Goal: Information Seeking & Learning: Learn about a topic

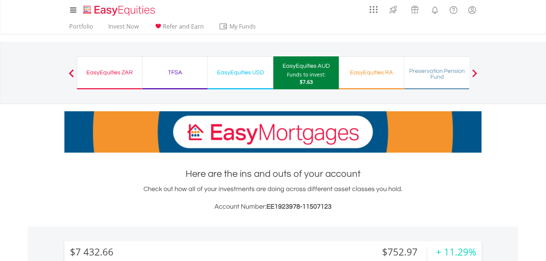
scroll to position [70, 139]
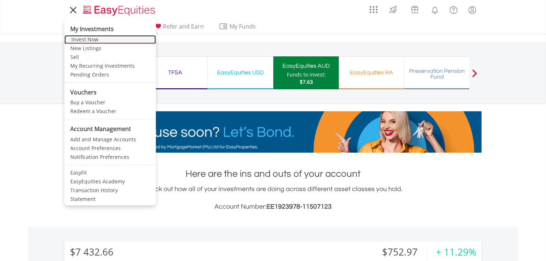
click at [85, 38] on link "Invest Now" at bounding box center [109, 39] width 91 height 9
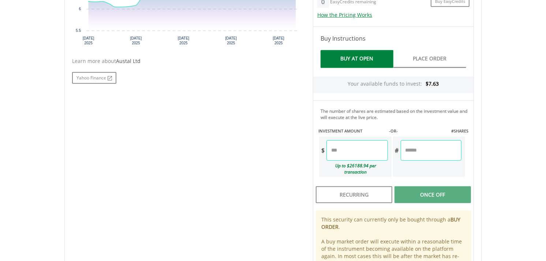
scroll to position [325, 0]
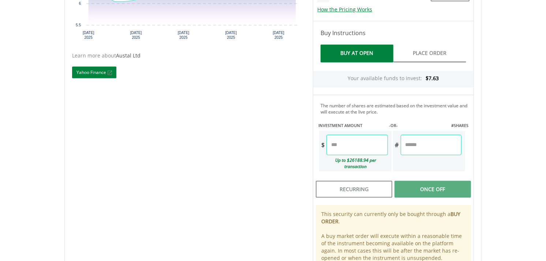
click at [85, 72] on link "Yahoo Finance" at bounding box center [94, 73] width 44 height 12
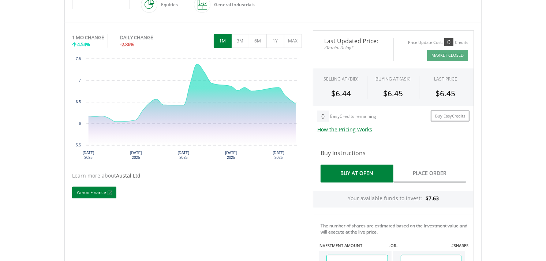
scroll to position [203, 0]
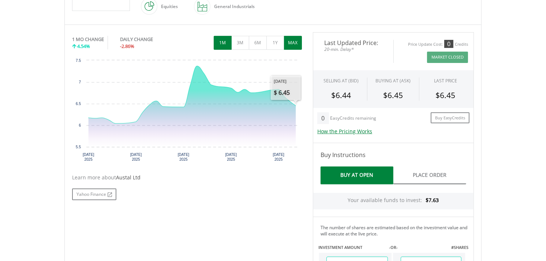
click at [297, 42] on button "MAX" at bounding box center [293, 43] width 18 height 14
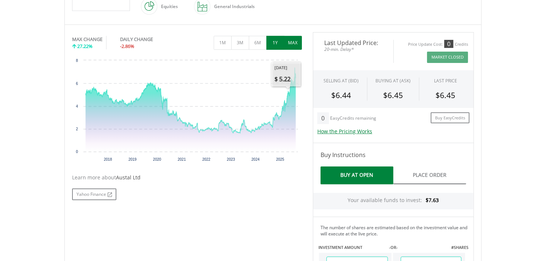
click at [276, 41] on button "1Y" at bounding box center [275, 43] width 18 height 14
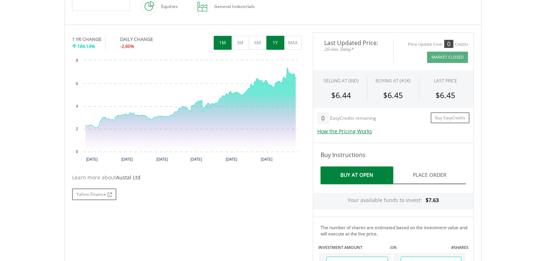
click at [225, 47] on button "1M" at bounding box center [223, 43] width 18 height 14
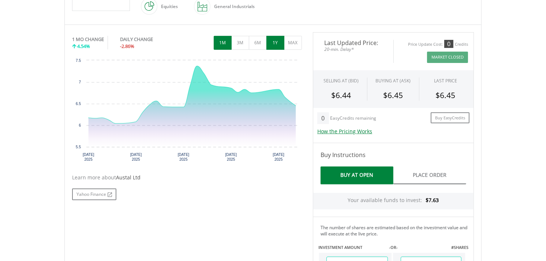
click at [281, 42] on button "1Y" at bounding box center [275, 43] width 18 height 14
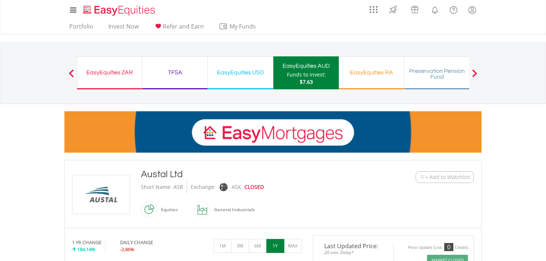
scroll to position [81, 0]
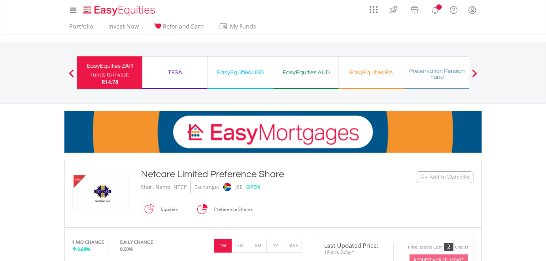
scroll to position [162, 0]
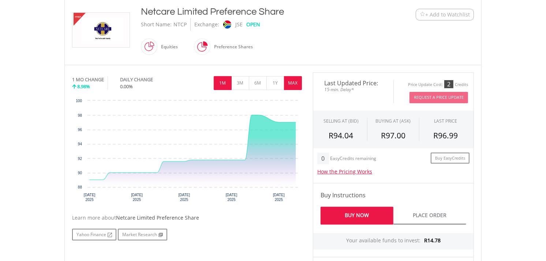
click at [295, 86] on button "MAX" at bounding box center [293, 83] width 18 height 14
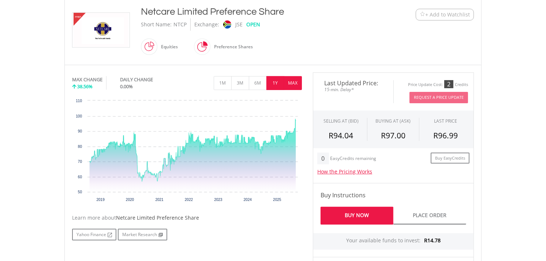
click at [276, 83] on button "1Y" at bounding box center [275, 83] width 18 height 14
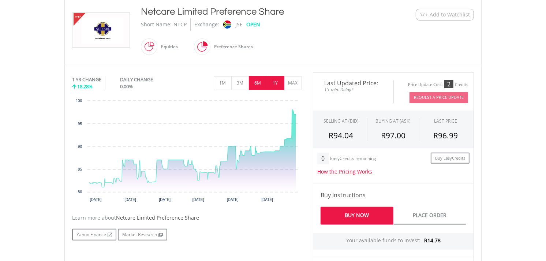
click at [260, 82] on button "6M" at bounding box center [258, 83] width 18 height 14
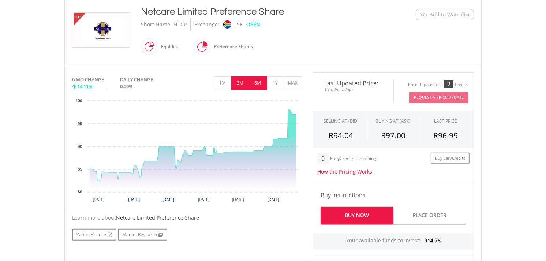
click at [241, 82] on button "3M" at bounding box center [240, 83] width 18 height 14
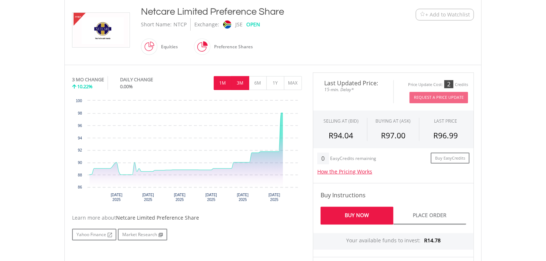
click at [225, 83] on button "1M" at bounding box center [223, 83] width 18 height 14
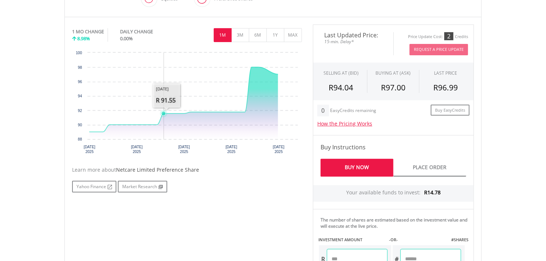
scroll to position [284, 0]
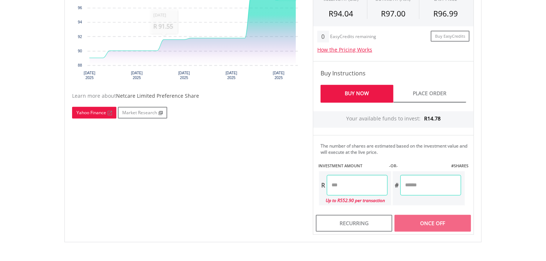
click at [87, 110] on link "Yahoo Finance" at bounding box center [94, 113] width 44 height 12
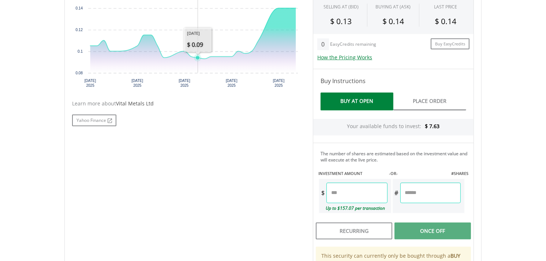
scroll to position [284, 0]
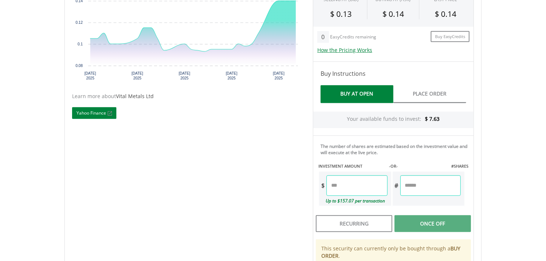
click at [85, 113] on link "Yahoo Finance" at bounding box center [94, 113] width 44 height 12
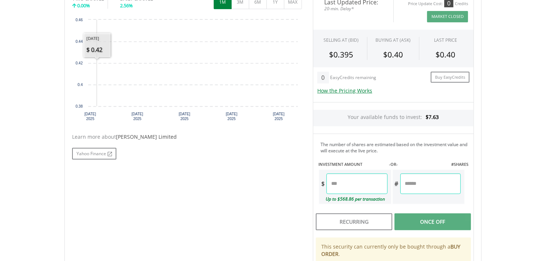
scroll to position [214, 0]
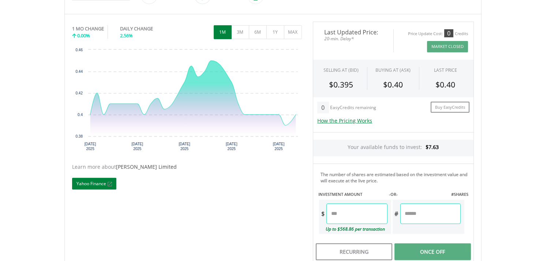
click at [98, 181] on link "Yahoo Finance" at bounding box center [94, 184] width 44 height 12
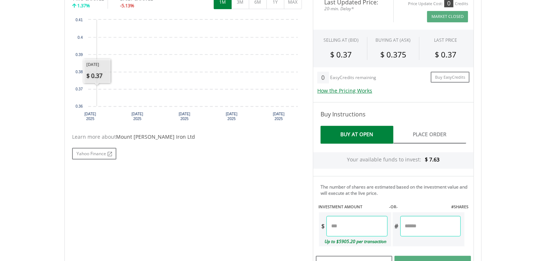
scroll to position [214, 0]
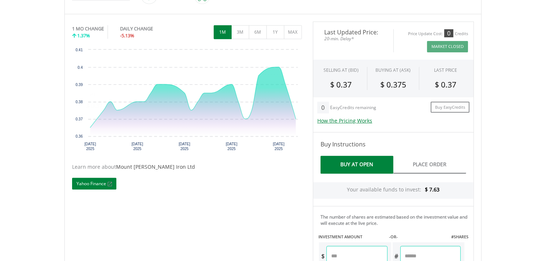
click at [89, 184] on link "Yahoo Finance" at bounding box center [94, 184] width 44 height 12
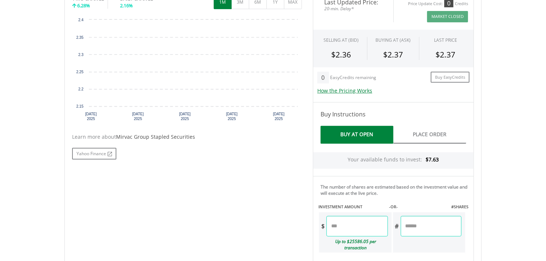
scroll to position [214, 0]
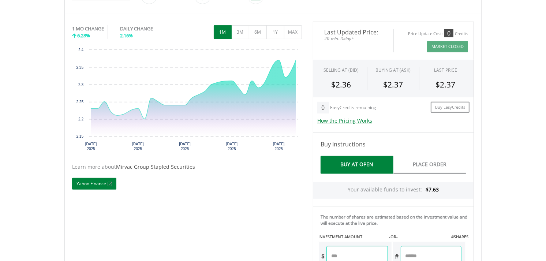
click at [93, 181] on link "Yahoo Finance" at bounding box center [94, 184] width 44 height 12
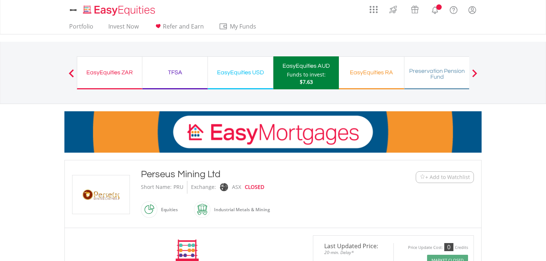
scroll to position [203, 0]
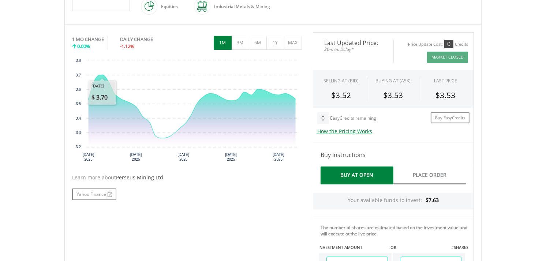
drag, startPoint x: 76, startPoint y: 89, endPoint x: 210, endPoint y: 174, distance: 159.0
click at [210, 174] on div "No chart available. 1 MO CHANGE 0.00% DAILY CHANGE -1.12% 1M 3M 6M 1Y MAX Chart…" at bounding box center [187, 116] width 241 height 168
click at [91, 191] on link "Yahoo Finance" at bounding box center [94, 194] width 44 height 12
click at [291, 41] on button "MAX" at bounding box center [293, 43] width 18 height 14
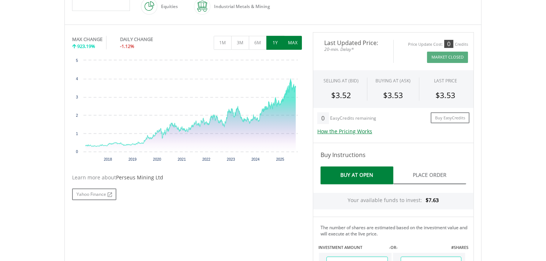
click at [279, 41] on button "1Y" at bounding box center [275, 43] width 18 height 14
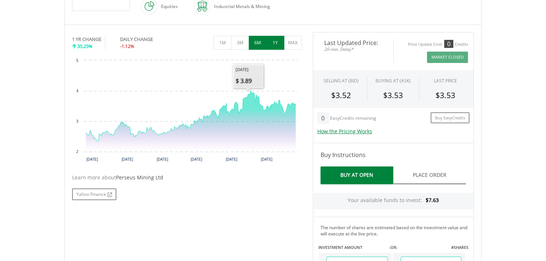
click at [256, 42] on button "6M" at bounding box center [258, 43] width 18 height 14
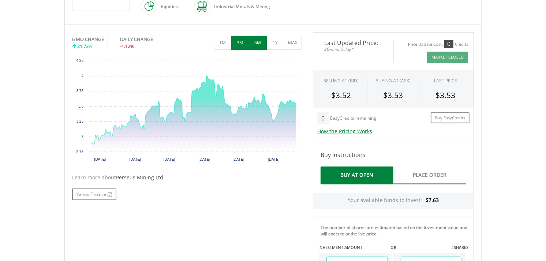
click at [242, 45] on button "3M" at bounding box center [240, 43] width 18 height 14
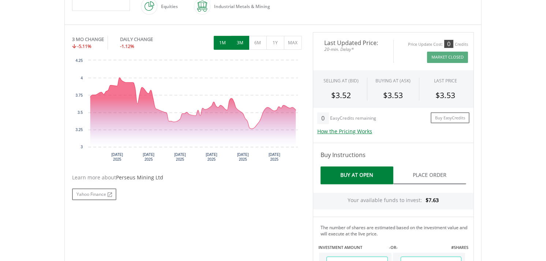
click at [226, 48] on button "1M" at bounding box center [223, 43] width 18 height 14
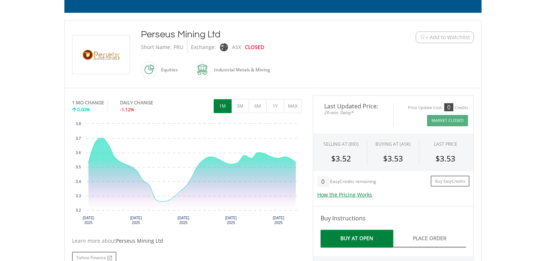
scroll to position [122, 0]
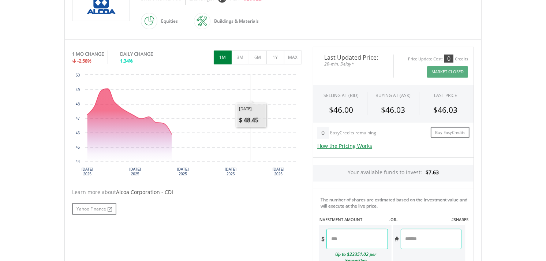
scroll to position [244, 0]
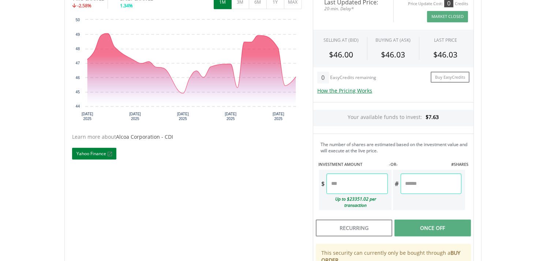
click at [89, 152] on link "Yahoo Finance" at bounding box center [94, 154] width 44 height 12
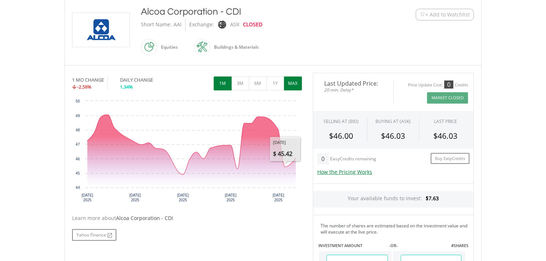
click at [291, 85] on button "MAX" at bounding box center [293, 83] width 18 height 14
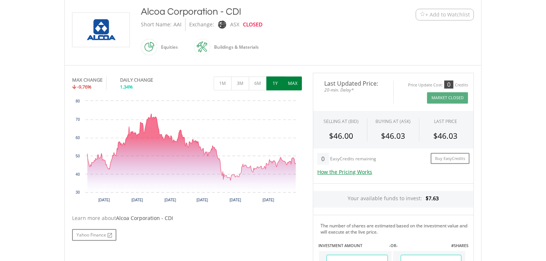
click at [282, 88] on button "1Y" at bounding box center [275, 83] width 18 height 14
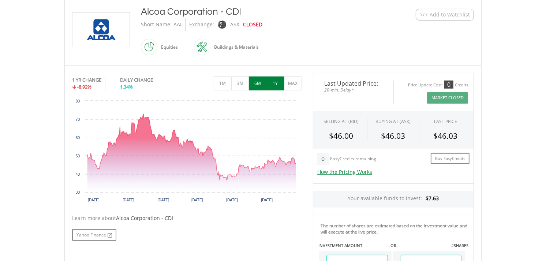
click at [260, 87] on button "6M" at bounding box center [258, 83] width 18 height 14
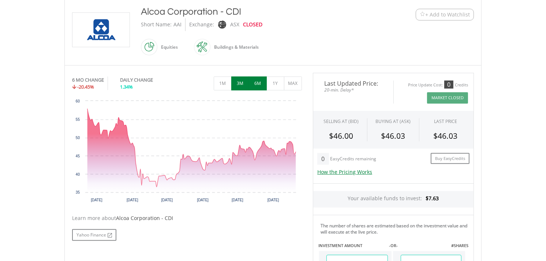
click at [242, 85] on button "3M" at bounding box center [240, 83] width 18 height 14
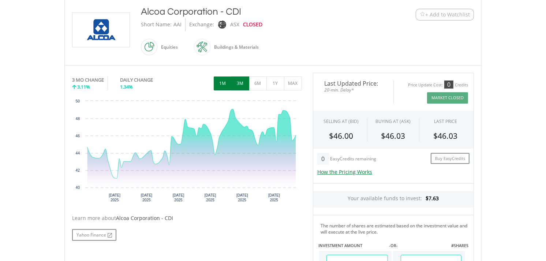
click at [223, 86] on button "1M" at bounding box center [223, 83] width 18 height 14
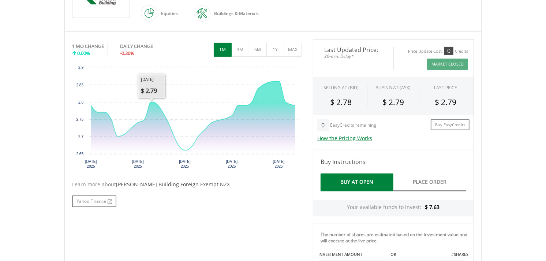
scroll to position [244, 0]
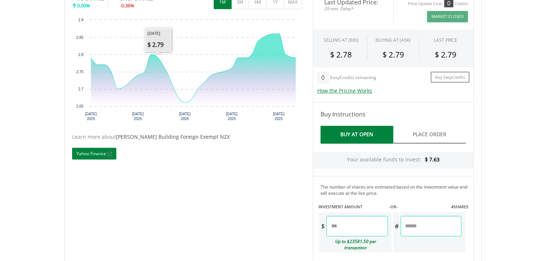
click at [97, 152] on link "Yahoo Finance" at bounding box center [94, 154] width 44 height 12
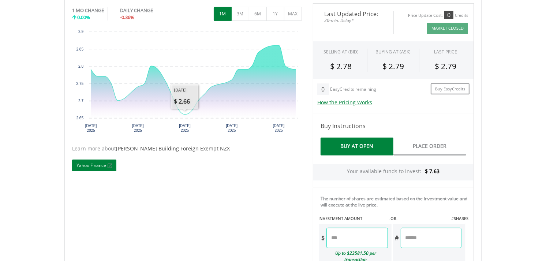
scroll to position [162, 0]
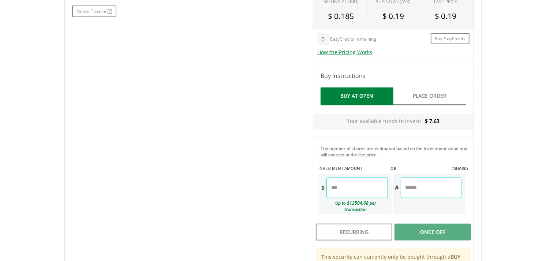
scroll to position [388, 0]
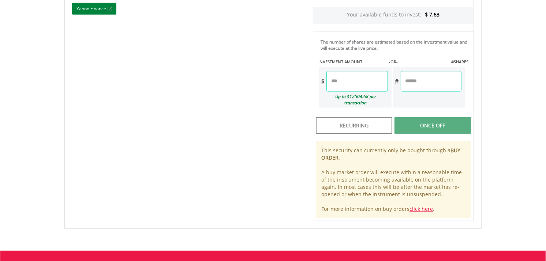
click at [88, 12] on link "Yahoo Finance" at bounding box center [94, 9] width 44 height 12
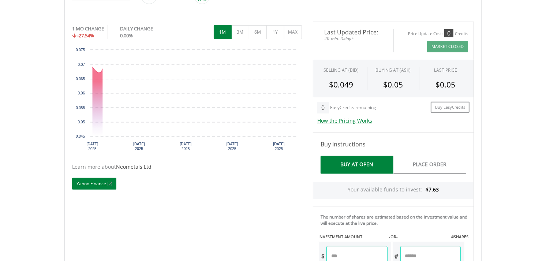
click at [84, 52] on text "0.075" at bounding box center [80, 50] width 9 height 4
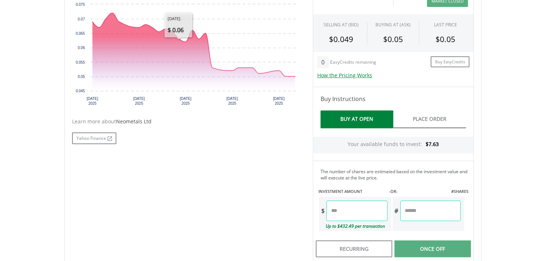
scroll to position [335, 0]
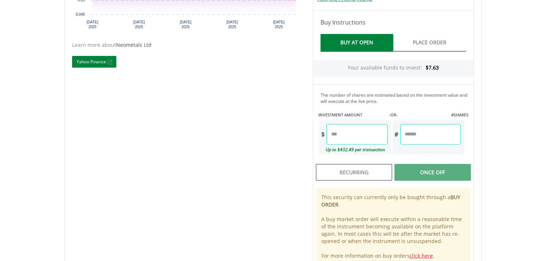
click at [93, 63] on link "Yahoo Finance" at bounding box center [94, 62] width 44 height 12
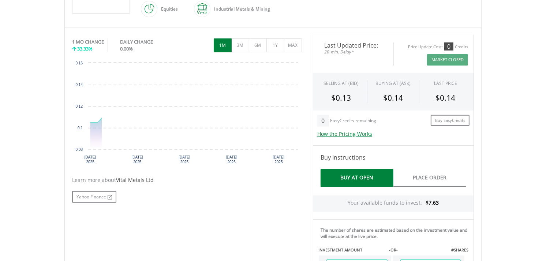
scroll to position [284, 0]
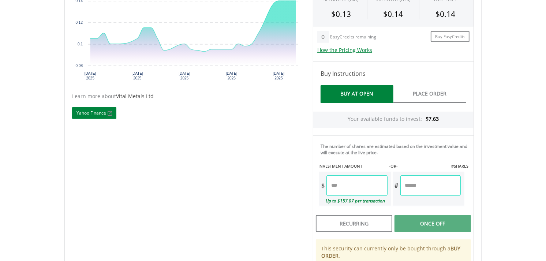
click at [82, 112] on link "Yahoo Finance" at bounding box center [94, 113] width 44 height 12
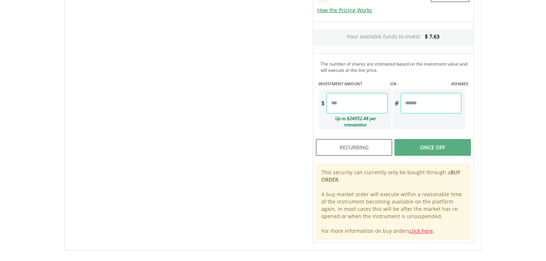
scroll to position [325, 0]
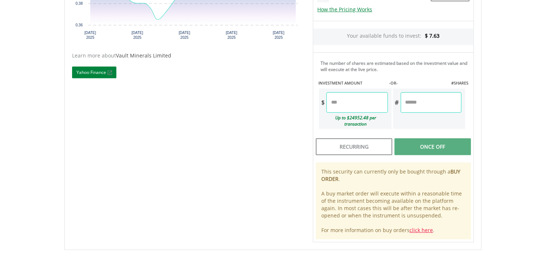
click at [89, 72] on link "Yahoo Finance" at bounding box center [94, 73] width 44 height 12
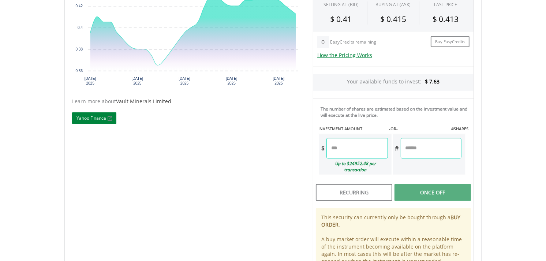
scroll to position [203, 0]
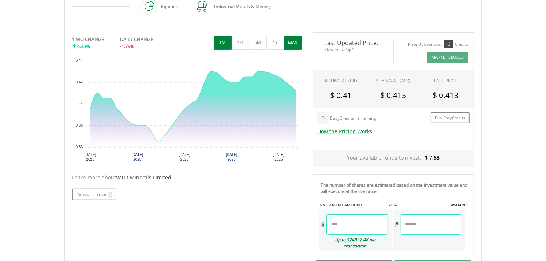
click at [290, 43] on button "MAX" at bounding box center [293, 43] width 18 height 14
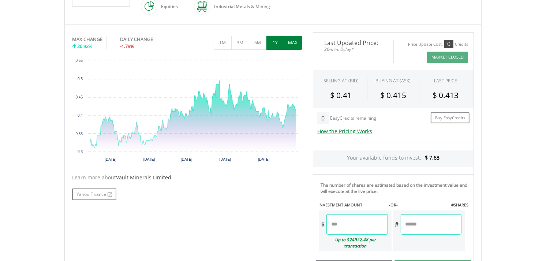
click at [283, 43] on button "1Y" at bounding box center [275, 43] width 18 height 14
click at [261, 43] on button "6M" at bounding box center [258, 43] width 18 height 14
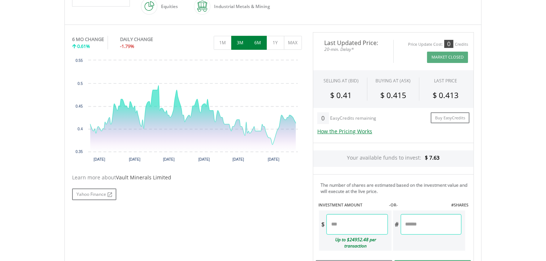
click at [242, 43] on button "3M" at bounding box center [240, 43] width 18 height 14
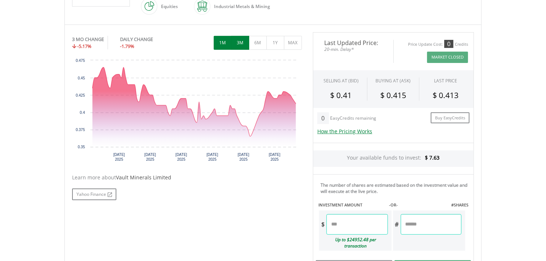
click at [225, 44] on button "1M" at bounding box center [223, 43] width 18 height 14
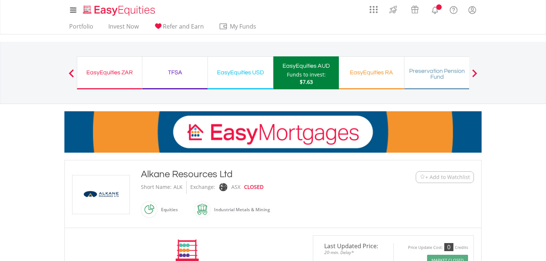
scroll to position [162, 0]
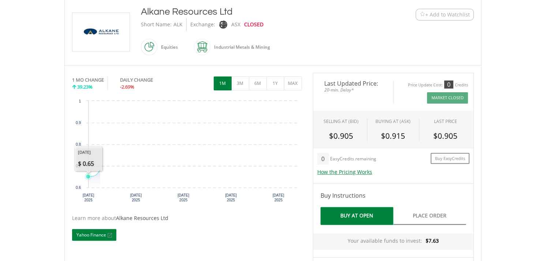
click at [89, 133] on rect "Interactive chart" at bounding box center [186, 152] width 229 height 110
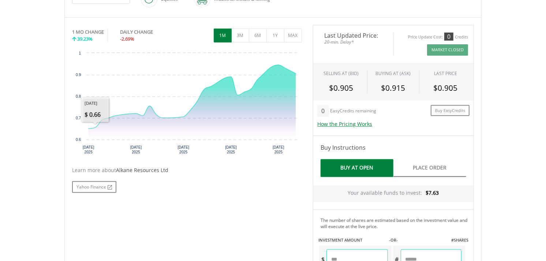
scroll to position [284, 0]
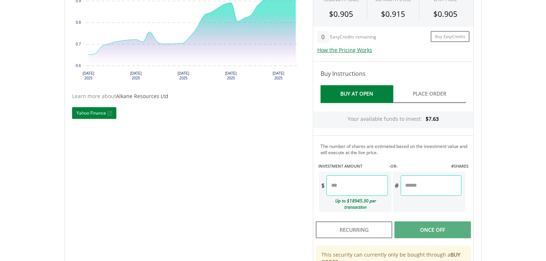
click at [88, 113] on link "Yahoo Finance" at bounding box center [94, 113] width 44 height 12
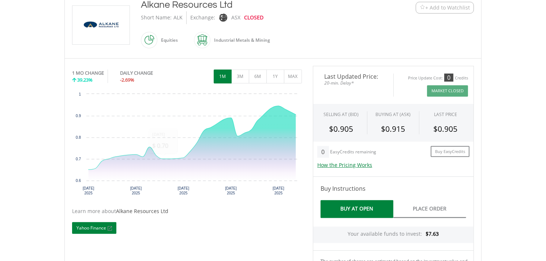
scroll to position [162, 0]
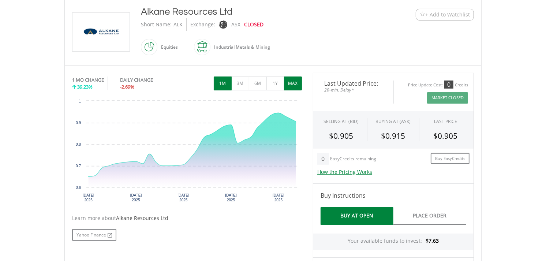
click at [299, 81] on button "MAX" at bounding box center [293, 83] width 18 height 14
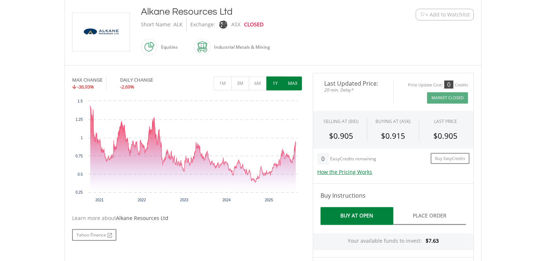
click at [278, 86] on button "1Y" at bounding box center [275, 83] width 18 height 14
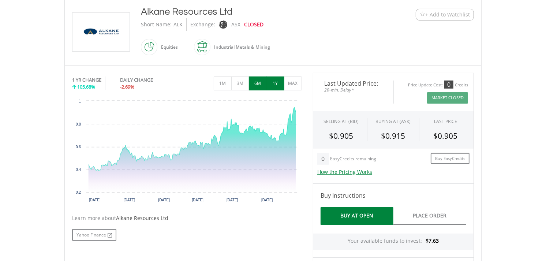
click at [261, 85] on button "6M" at bounding box center [258, 83] width 18 height 14
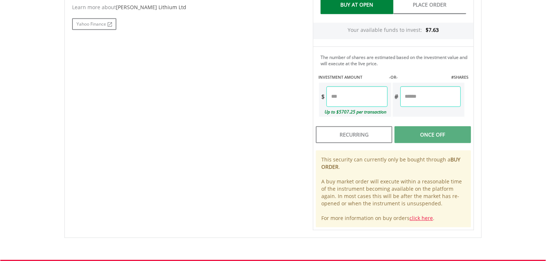
scroll to position [348, 0]
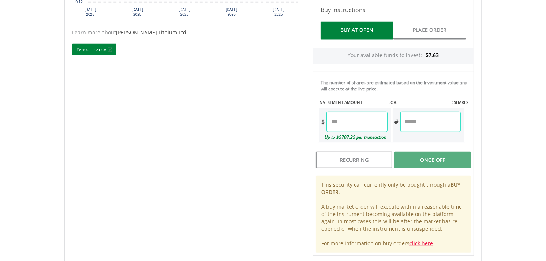
click at [88, 52] on link "Yahoo Finance" at bounding box center [94, 50] width 44 height 12
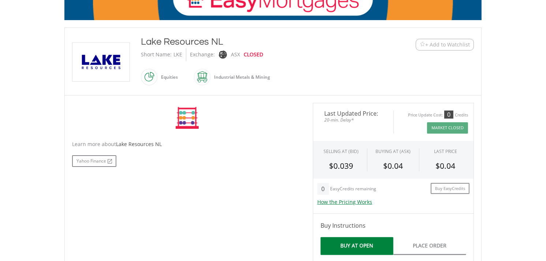
scroll to position [162, 0]
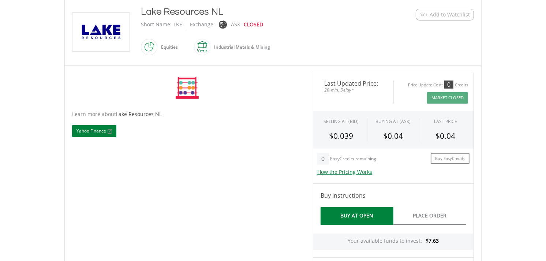
click at [89, 133] on link "Yahoo Finance" at bounding box center [94, 131] width 44 height 12
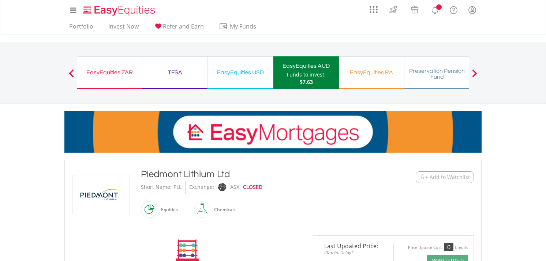
scroll to position [162, 0]
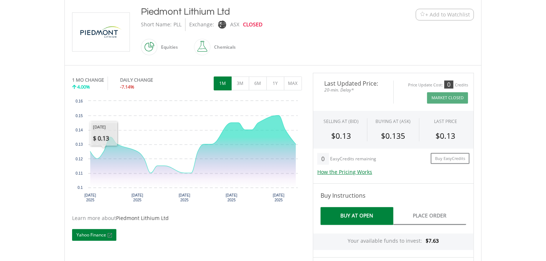
click at [95, 233] on link "Yahoo Finance" at bounding box center [94, 235] width 44 height 12
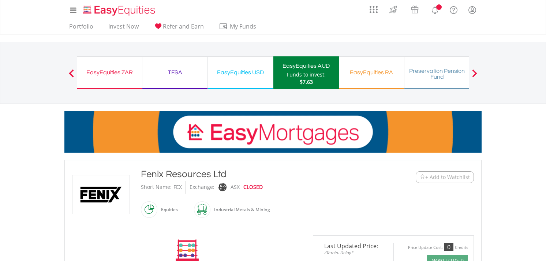
scroll to position [203, 0]
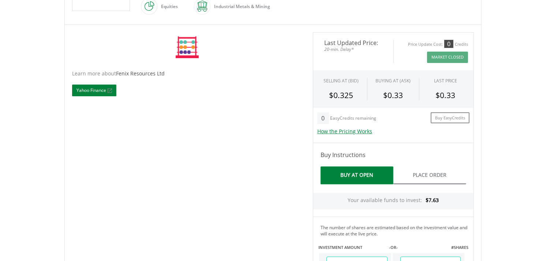
click at [91, 92] on link "Yahoo Finance" at bounding box center [94, 90] width 44 height 12
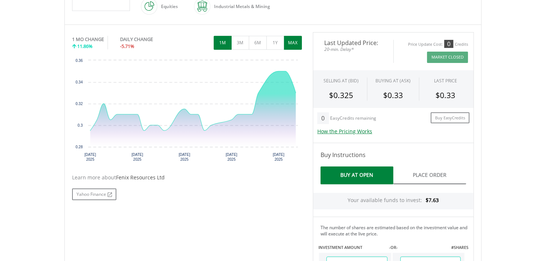
click at [293, 42] on button "MAX" at bounding box center [293, 43] width 18 height 14
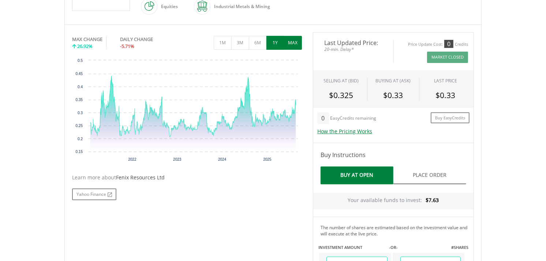
click at [279, 44] on button "1Y" at bounding box center [275, 43] width 18 height 14
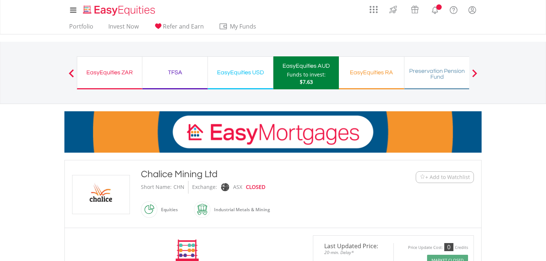
scroll to position [122, 0]
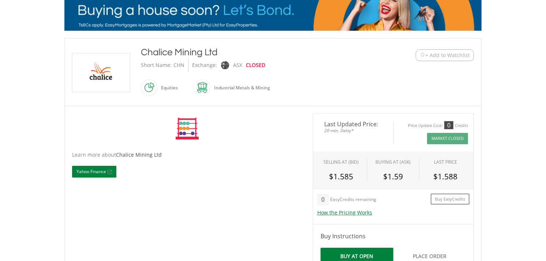
click at [92, 172] on link "Yahoo Finance" at bounding box center [94, 172] width 44 height 12
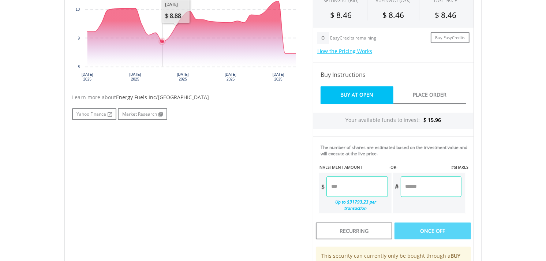
scroll to position [203, 0]
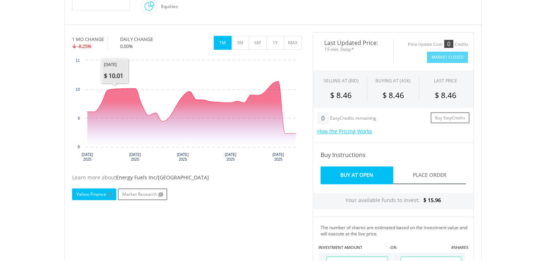
click at [82, 196] on link "Yahoo Finance" at bounding box center [94, 194] width 44 height 12
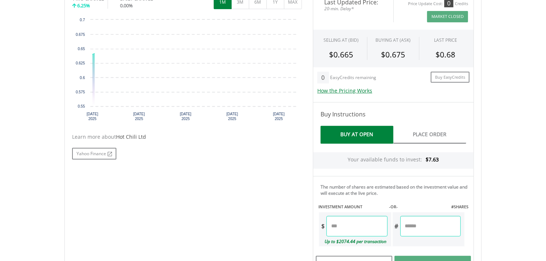
scroll to position [214, 0]
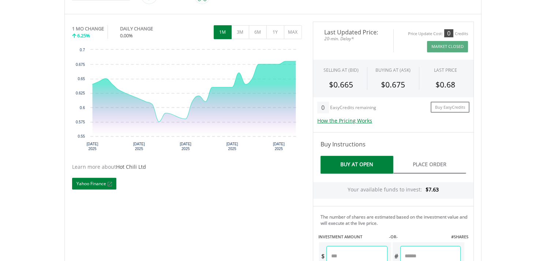
click at [95, 185] on link "Yahoo Finance" at bounding box center [94, 184] width 44 height 12
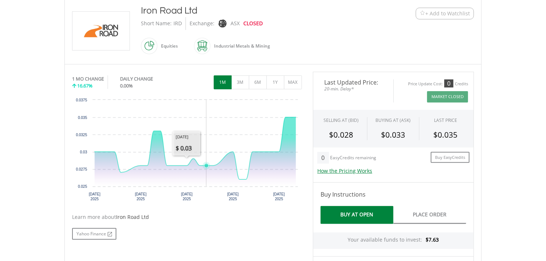
scroll to position [203, 0]
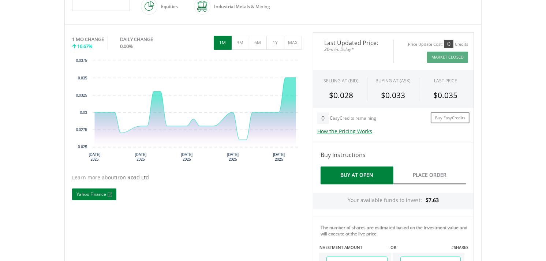
click at [88, 193] on link "Yahoo Finance" at bounding box center [94, 194] width 44 height 12
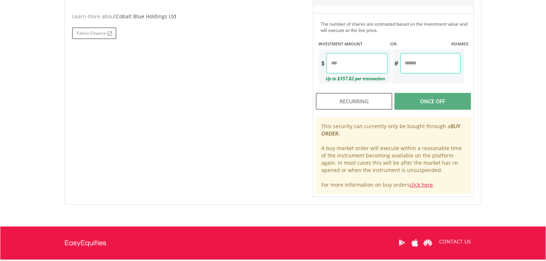
scroll to position [366, 0]
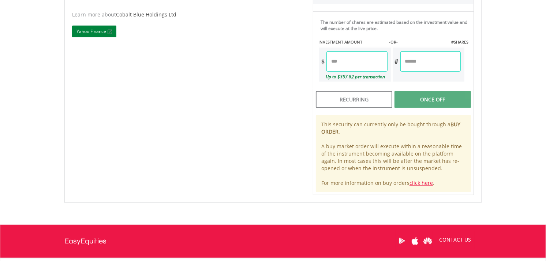
click at [93, 34] on link "Yahoo Finance" at bounding box center [94, 32] width 44 height 12
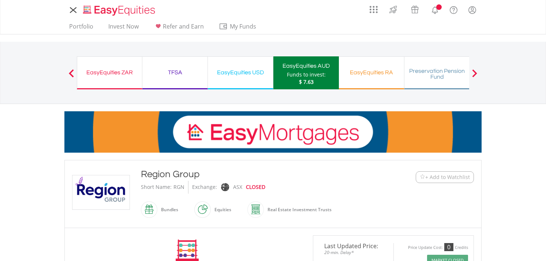
scroll to position [162, 0]
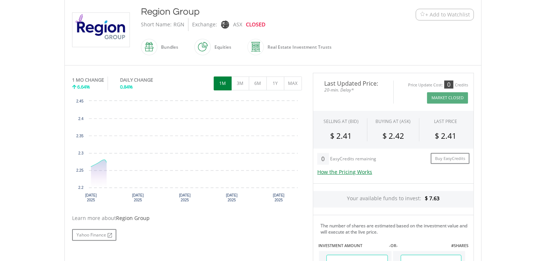
click at [83, 132] on rect "Interactive chart" at bounding box center [186, 152] width 229 height 110
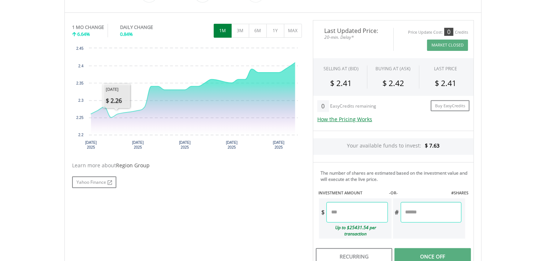
scroll to position [325, 0]
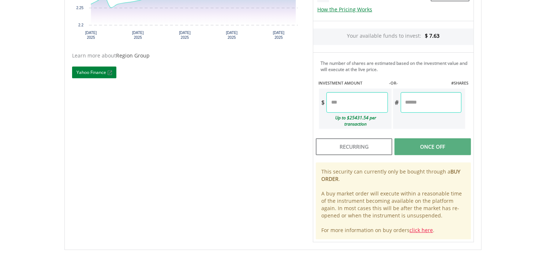
click at [93, 71] on link "Yahoo Finance" at bounding box center [94, 73] width 44 height 12
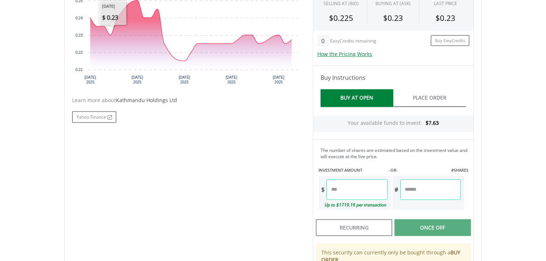
scroll to position [284, 0]
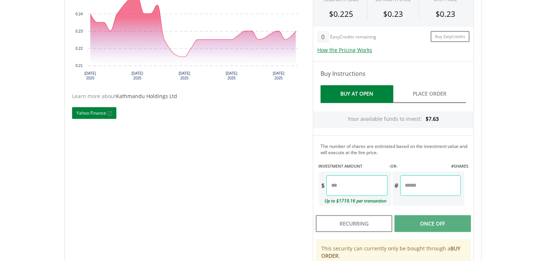
click at [91, 112] on link "Yahoo Finance" at bounding box center [94, 113] width 44 height 12
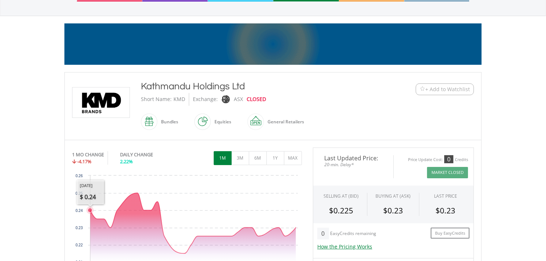
scroll to position [81, 0]
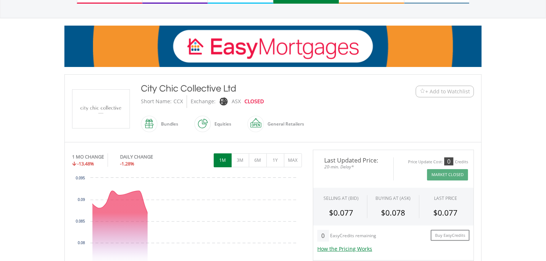
scroll to position [162, 0]
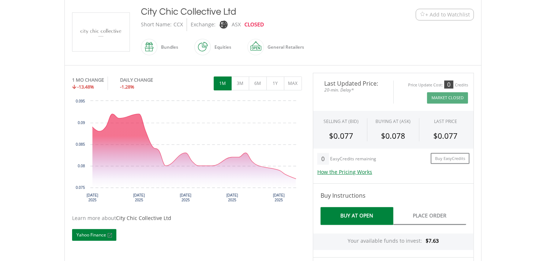
click at [89, 232] on link "Yahoo Finance" at bounding box center [94, 235] width 44 height 12
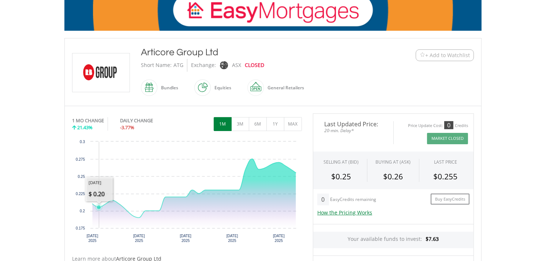
scroll to position [203, 0]
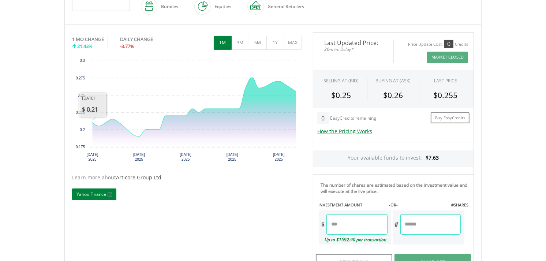
click at [94, 189] on link "Yahoo Finance" at bounding box center [94, 194] width 44 height 12
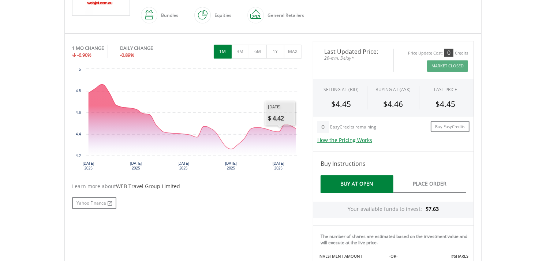
scroll to position [325, 0]
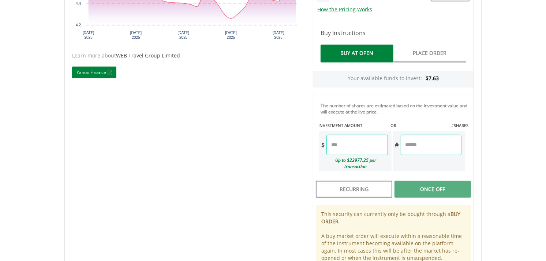
click at [81, 72] on link "Yahoo Finance" at bounding box center [94, 73] width 44 height 12
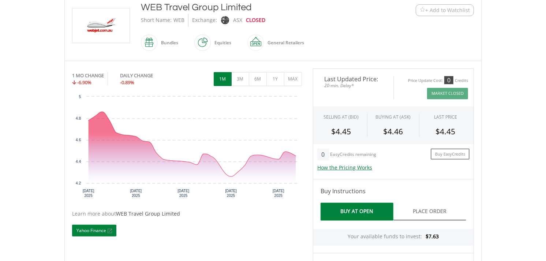
scroll to position [162, 0]
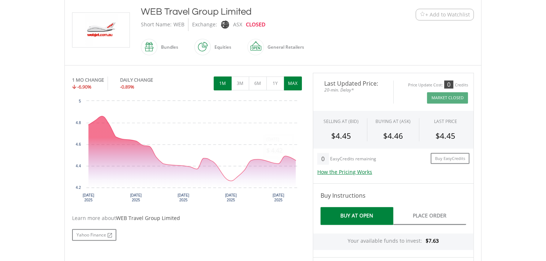
click at [293, 83] on button "MAX" at bounding box center [293, 83] width 18 height 14
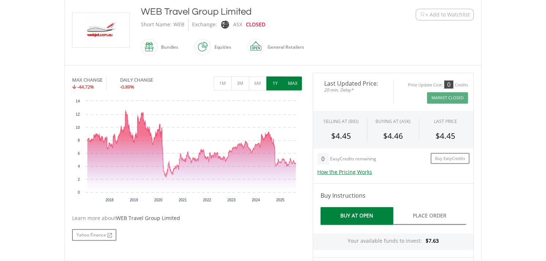
click at [280, 87] on button "1Y" at bounding box center [275, 83] width 18 height 14
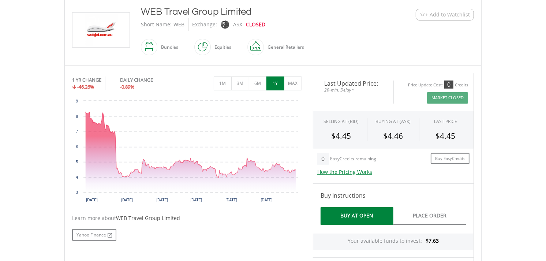
scroll to position [41, 0]
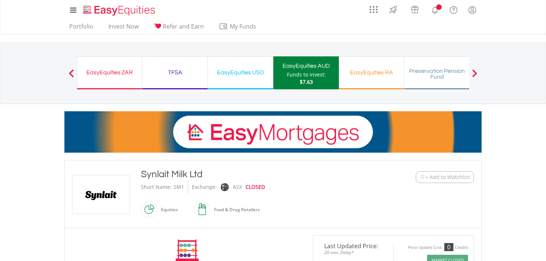
scroll to position [162, 0]
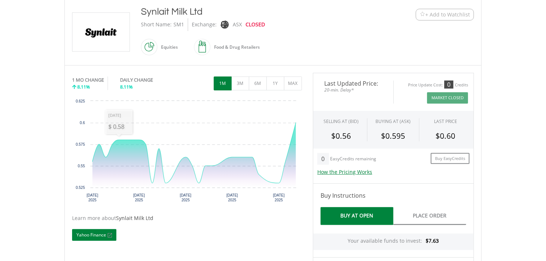
click at [92, 235] on link "Yahoo Finance" at bounding box center [94, 235] width 44 height 12
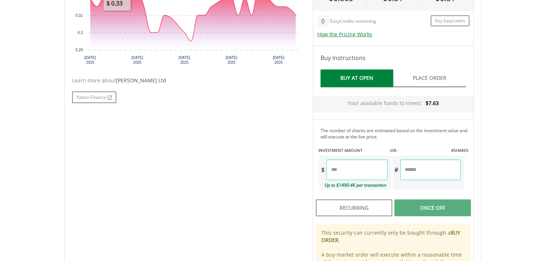
scroll to position [325, 0]
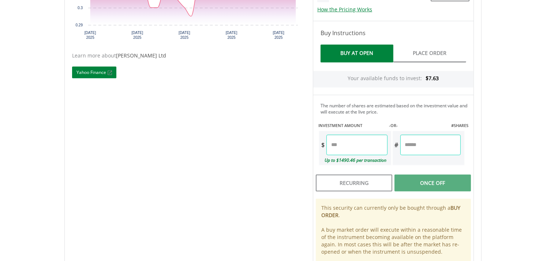
click at [93, 75] on link "Yahoo Finance" at bounding box center [94, 73] width 44 height 12
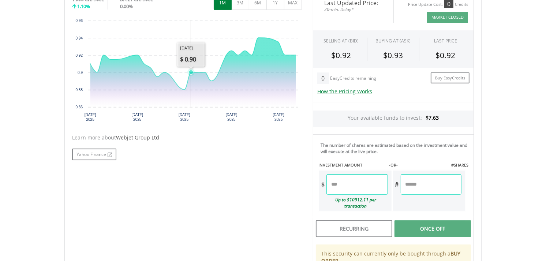
scroll to position [244, 0]
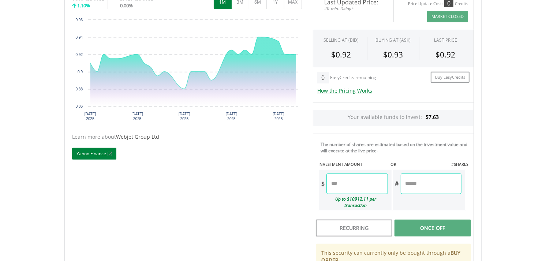
click at [90, 153] on link "Yahoo Finance" at bounding box center [94, 154] width 44 height 12
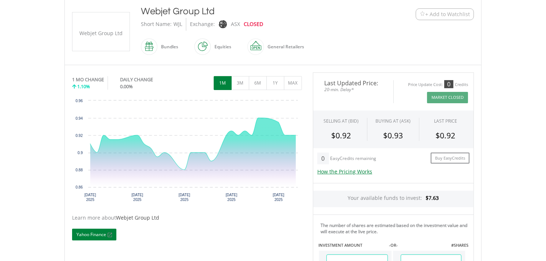
scroll to position [162, 0]
click at [293, 83] on button "MAX" at bounding box center [293, 83] width 18 height 14
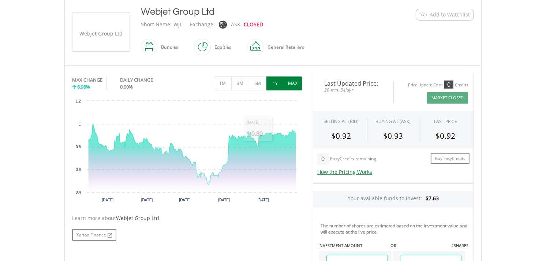
click at [273, 80] on button "1Y" at bounding box center [275, 83] width 18 height 14
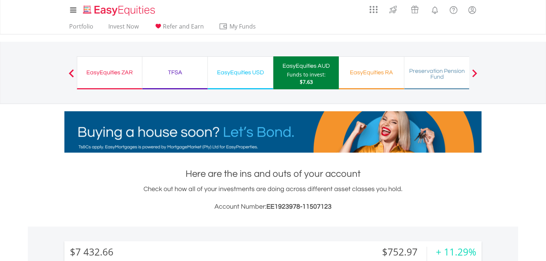
scroll to position [70, 139]
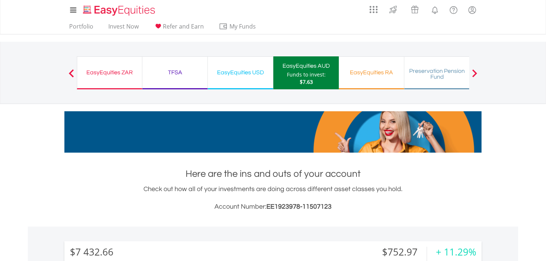
click at [244, 78] on div "EasyEquities USD Funds to invest: $7.63" at bounding box center [240, 72] width 65 height 33
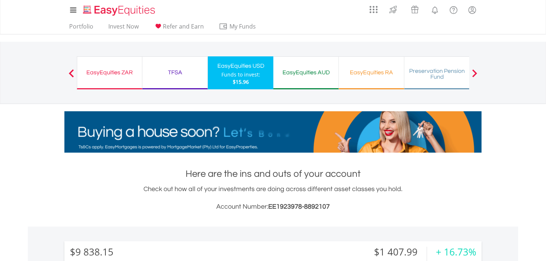
scroll to position [70, 139]
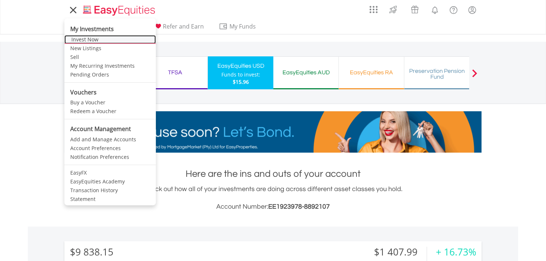
click at [82, 38] on link "Invest Now" at bounding box center [109, 39] width 91 height 9
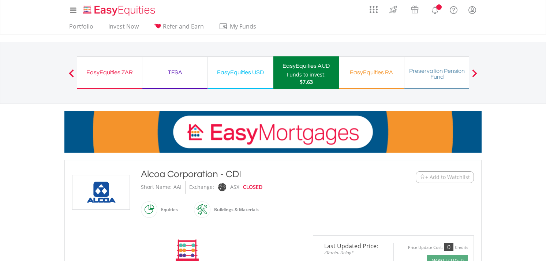
scroll to position [162, 0]
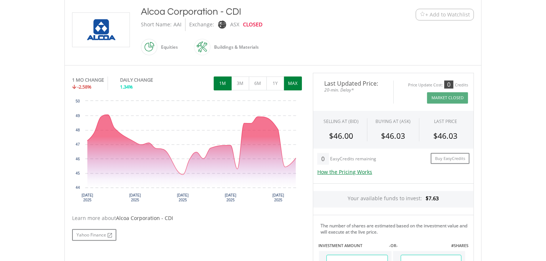
click at [293, 84] on button "MAX" at bounding box center [293, 83] width 18 height 14
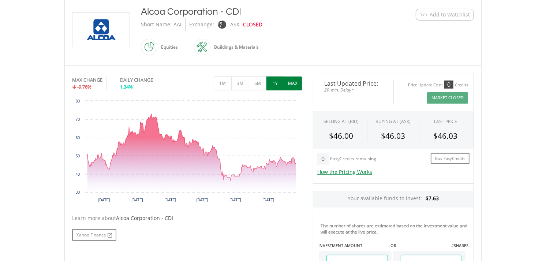
click at [279, 84] on button "1Y" at bounding box center [275, 83] width 18 height 14
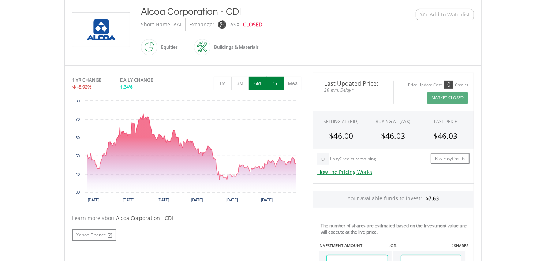
click at [257, 84] on button "6M" at bounding box center [258, 83] width 18 height 14
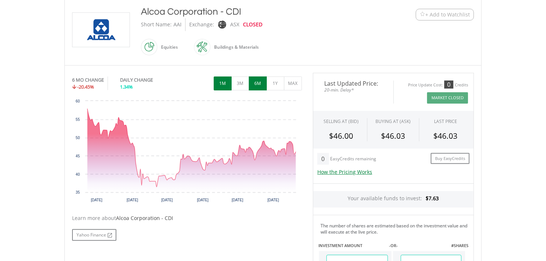
click at [227, 83] on button "1M" at bounding box center [223, 83] width 18 height 14
